Goal: Transaction & Acquisition: Purchase product/service

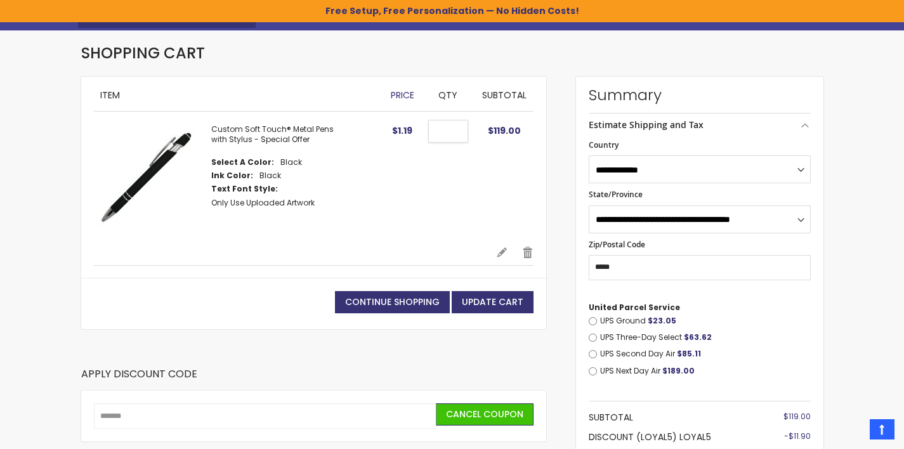
click at [460, 131] on input "***" at bounding box center [448, 131] width 40 height 23
type input "***"
click at [452, 291] on button "Update Cart" at bounding box center [493, 302] width 82 height 22
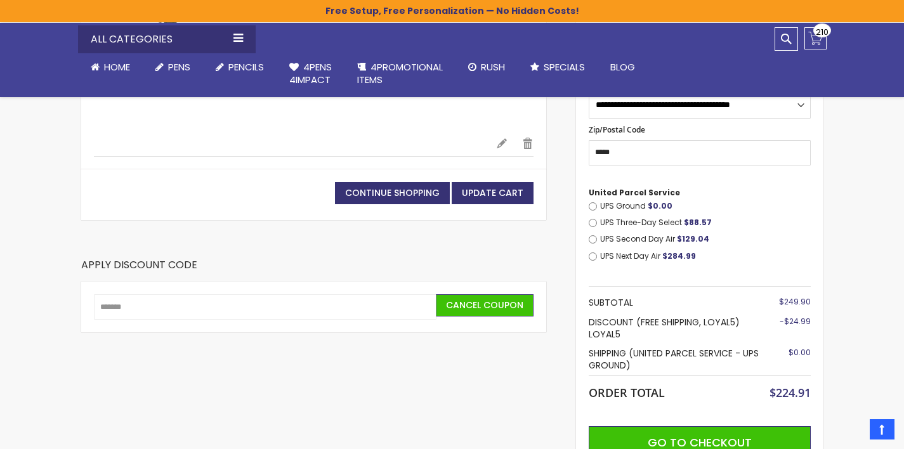
scroll to position [285, 0]
